Goal: Check status

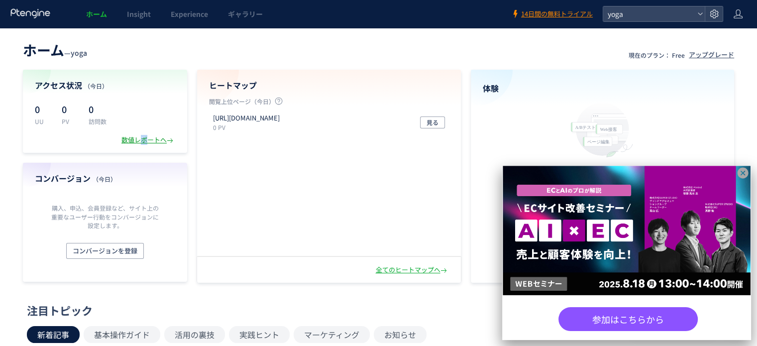
click at [143, 141] on div "数値レポートへ" at bounding box center [148, 139] width 54 height 9
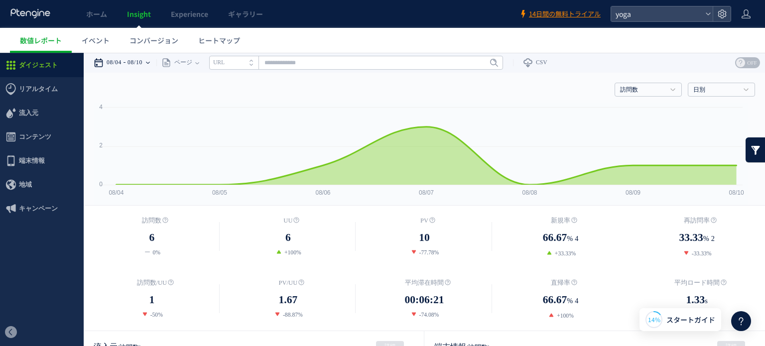
click at [142, 58] on time "08/10" at bounding box center [134, 63] width 15 height 20
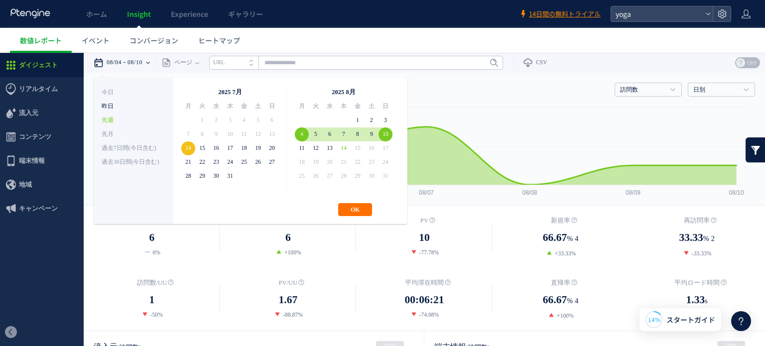
click at [131, 102] on li "昨日" at bounding box center [134, 107] width 64 height 14
